Goal: Find specific page/section: Find specific page/section

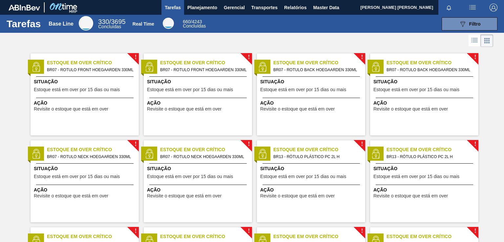
click at [18, 8] on img at bounding box center [25, 8] width 32 height 6
click at [332, 5] on span "Master Data" at bounding box center [326, 8] width 26 height 8
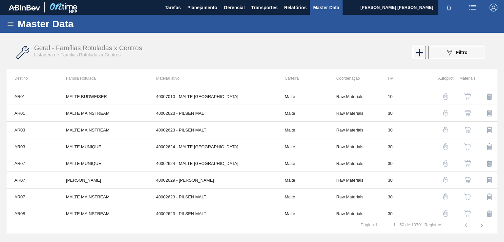
click at [11, 23] on icon at bounding box center [11, 24] width 8 height 8
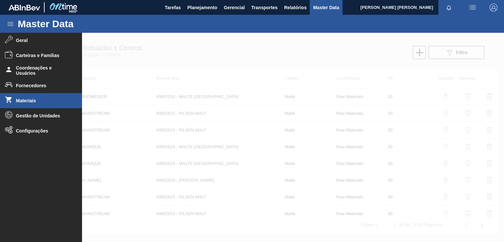
click at [34, 102] on span "Materiais" at bounding box center [43, 100] width 54 height 5
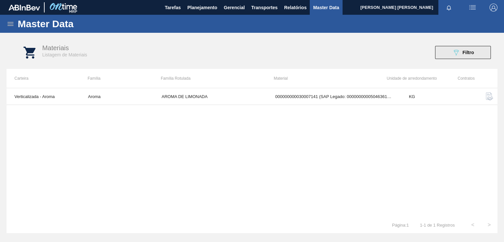
click at [478, 56] on button "089F7B8B-B2A5-4AFE-B5C0-19BA573D28AC Filtro" at bounding box center [463, 52] width 56 height 13
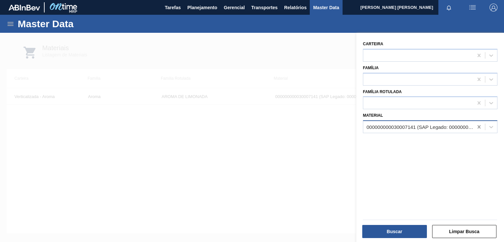
click at [476, 128] on icon at bounding box center [479, 127] width 7 height 7
paste input "30030668"
type input "30030668"
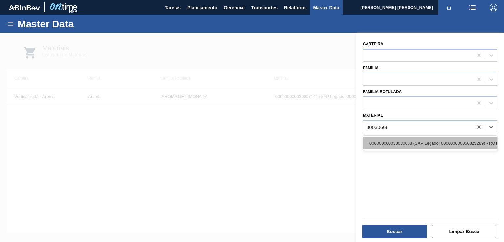
click at [424, 142] on div "000000000030030668 (SAP Legado: 000000000050825289) - ROTULO FRONT MICHELOB 330…" at bounding box center [430, 143] width 135 height 12
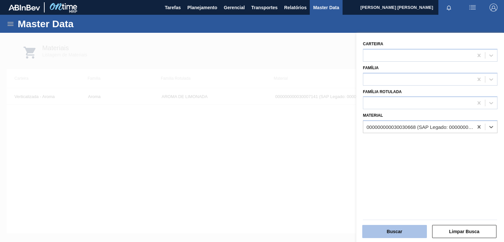
click at [402, 230] on button "Buscar" at bounding box center [394, 231] width 65 height 13
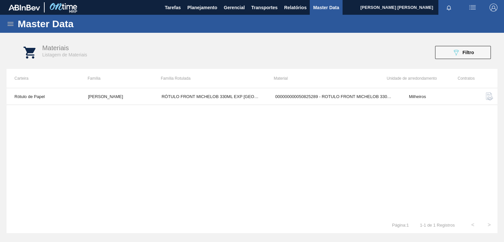
click at [490, 96] on img "button" at bounding box center [490, 97] width 8 height 8
